Goal: Find specific page/section: Find specific page/section

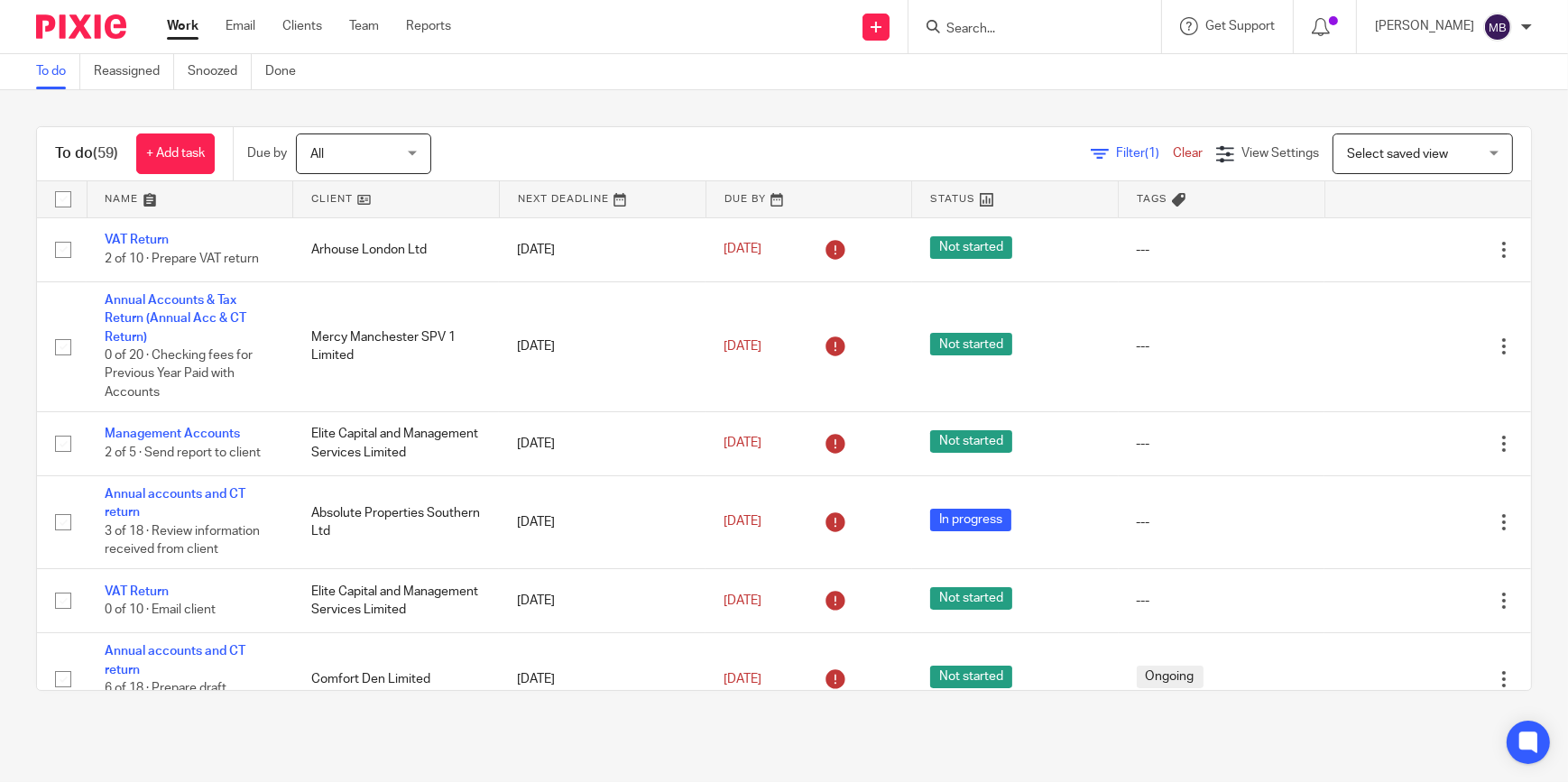
type input "K"
type input "Khaira ca"
click at [1059, 74] on link at bounding box center [1095, 70] width 307 height 27
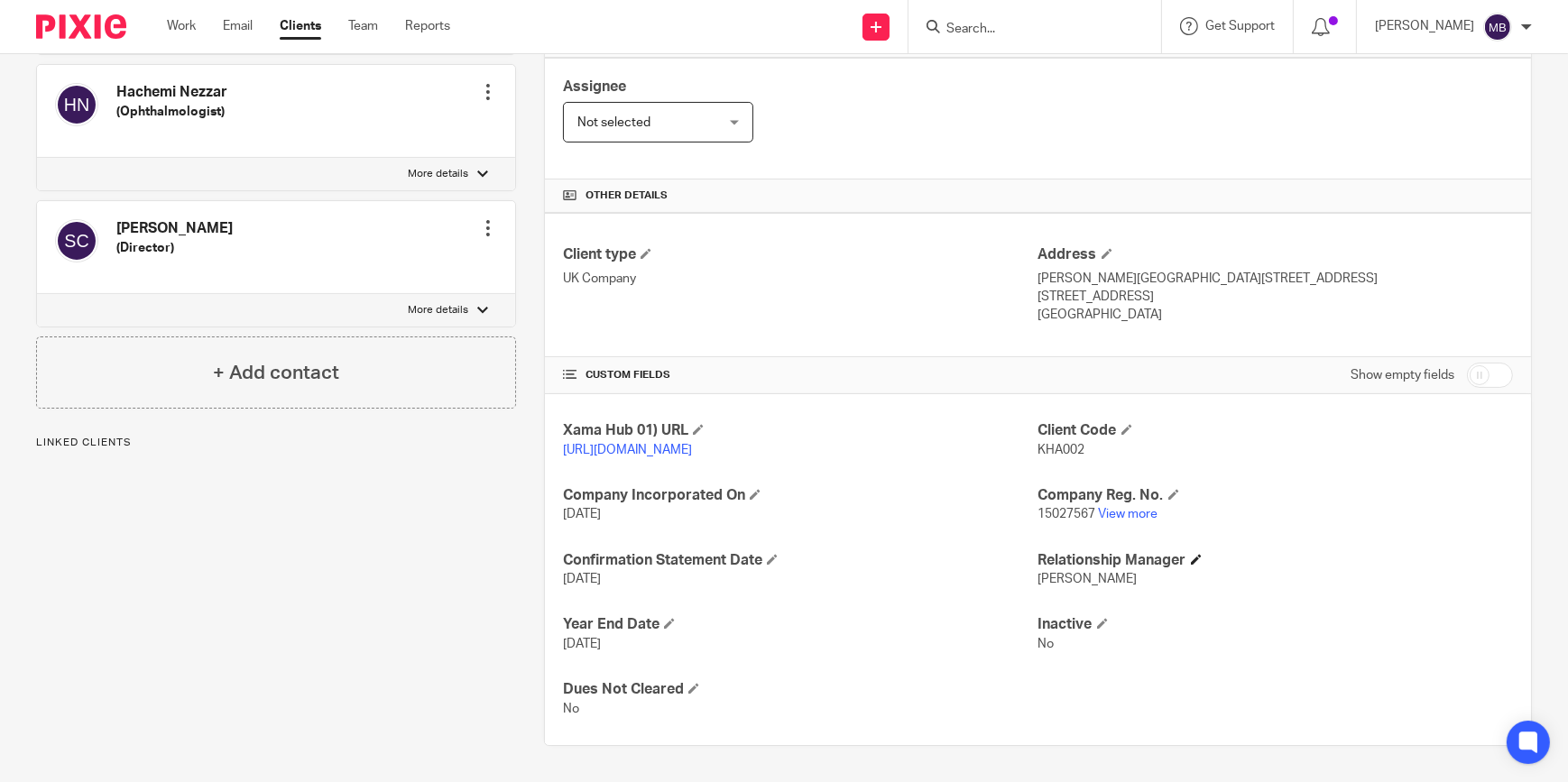
scroll to position [316, 0]
click at [1134, 512] on link "View more" at bounding box center [1128, 514] width 60 height 13
